Goal: Find specific page/section

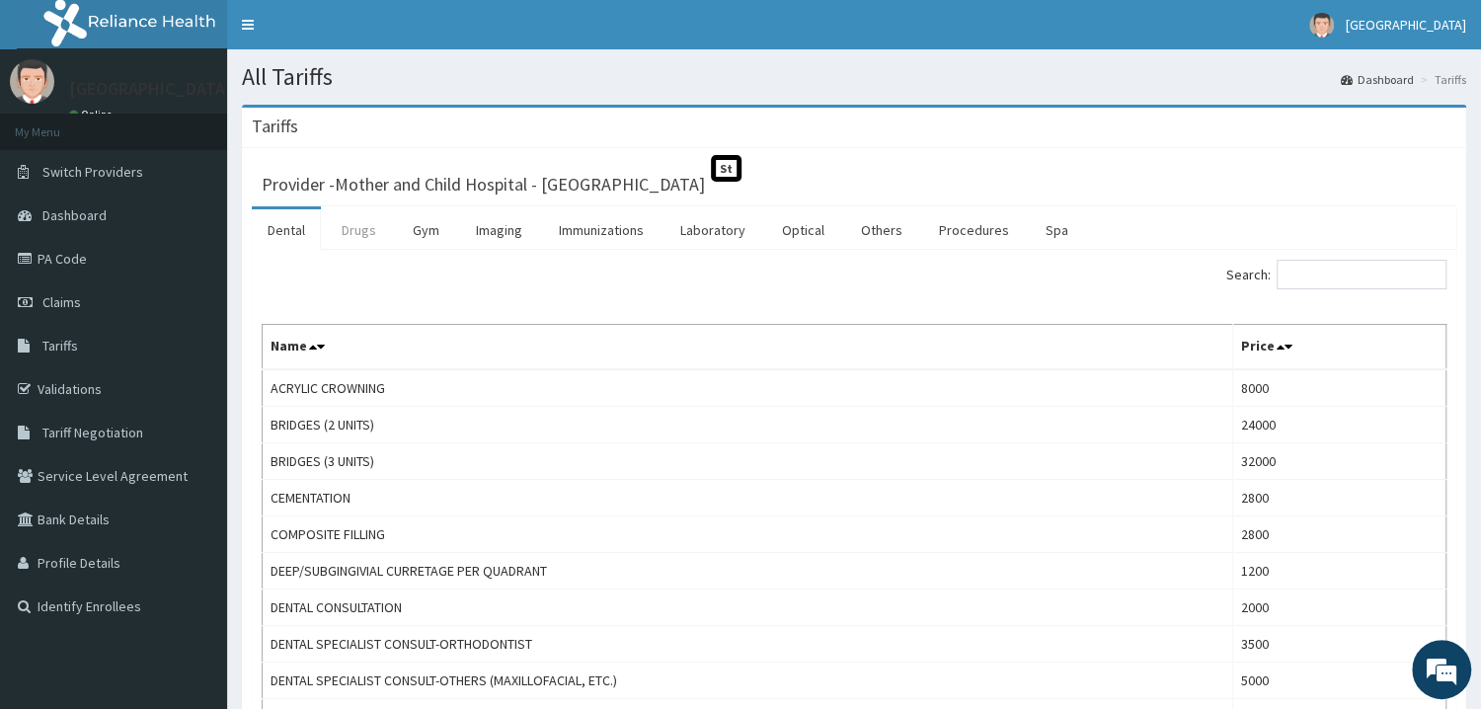
click at [347, 227] on link "Drugs" at bounding box center [359, 229] width 66 height 41
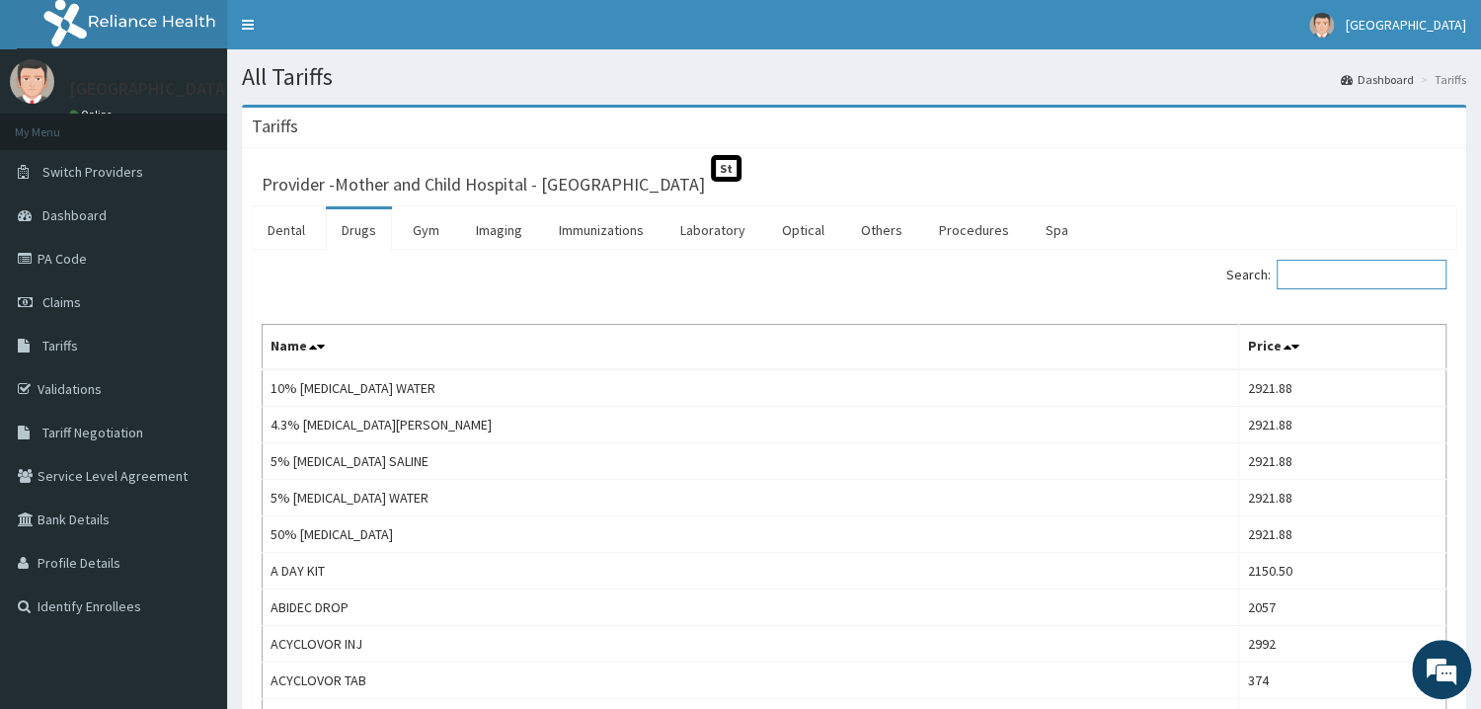
click at [1436, 275] on input "Search:" at bounding box center [1361, 275] width 170 height 30
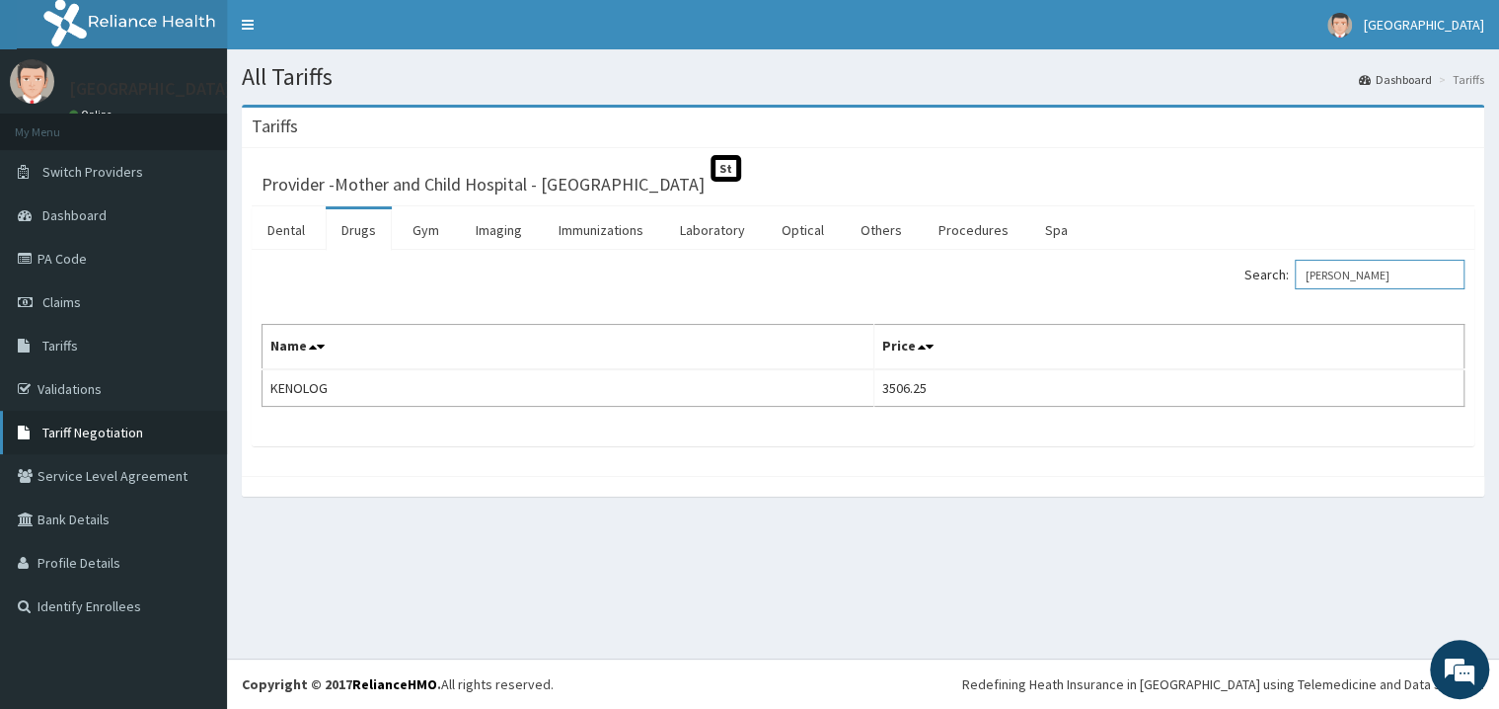
type input "[PERSON_NAME]"
click at [91, 440] on span "Tariff Negotiation" at bounding box center [92, 432] width 101 height 18
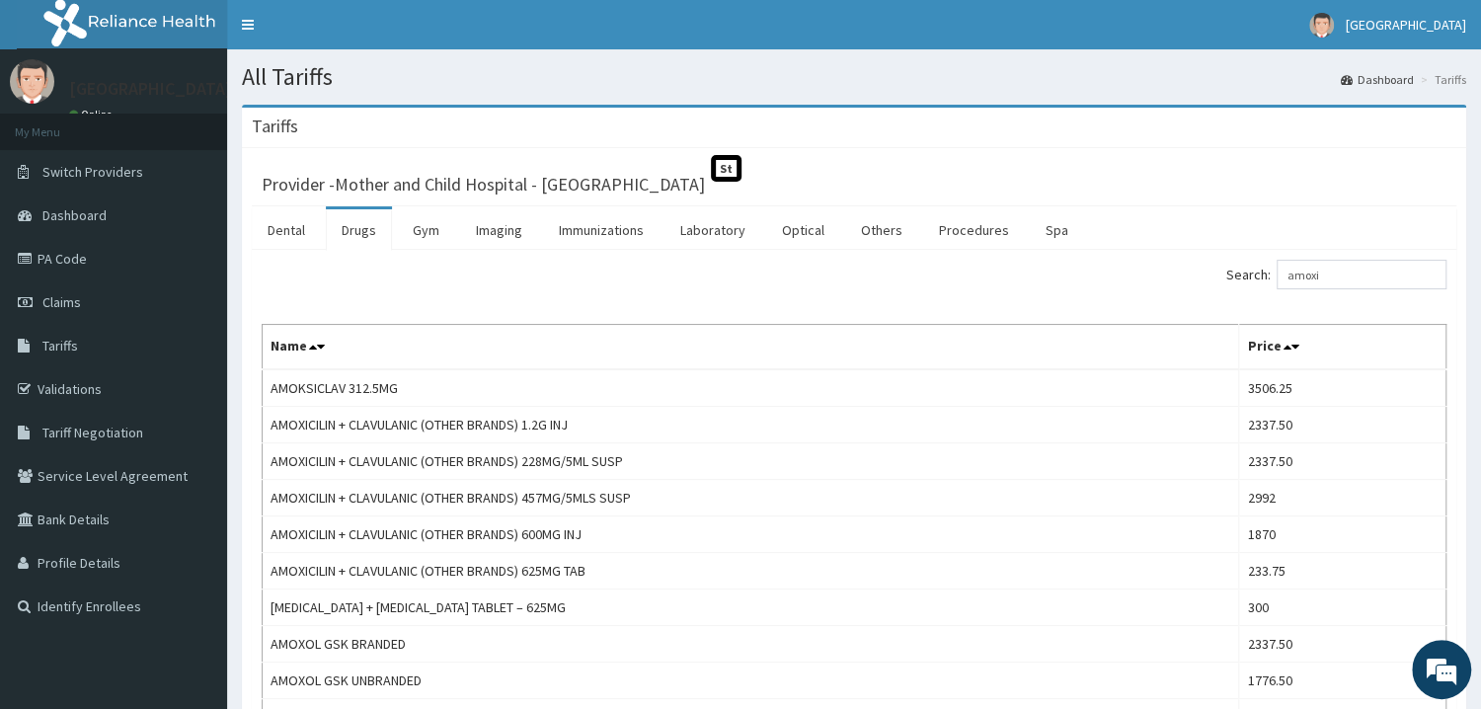
drag, startPoint x: 1354, startPoint y: 277, endPoint x: 1269, endPoint y: 295, distance: 86.7
click at [1276, 289] on input "amoxi" at bounding box center [1361, 275] width 170 height 30
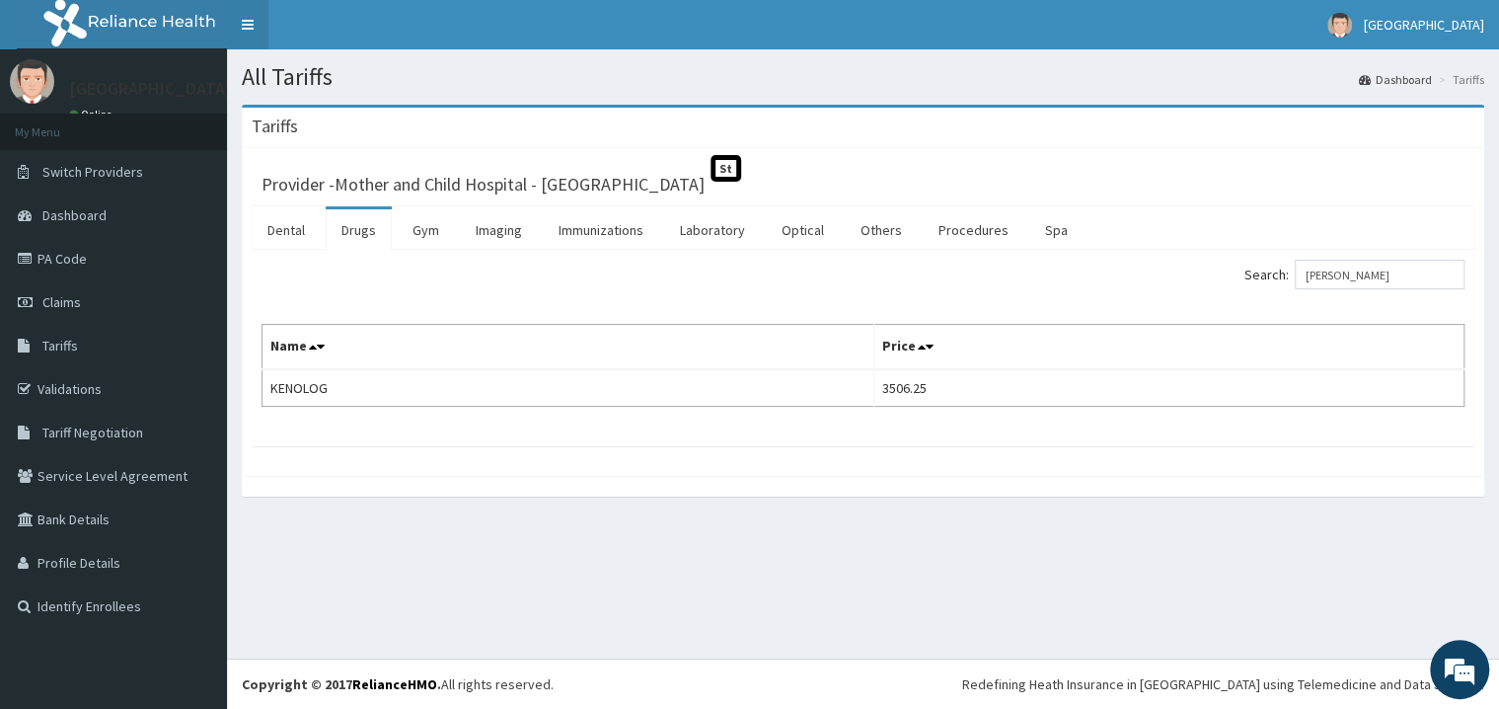
type input "[PERSON_NAME]"
